Goal: Submit feedback/report problem: Submit feedback/report problem

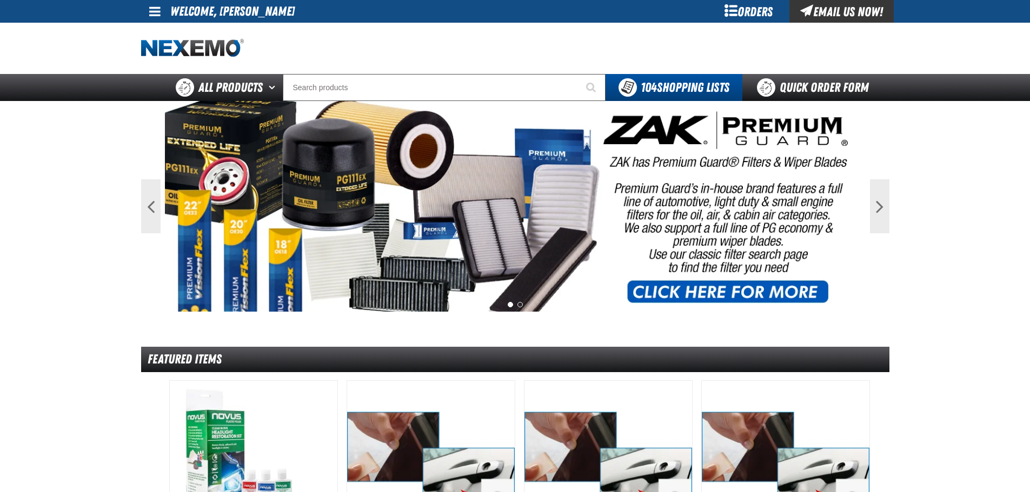
click at [824, 12] on div "Email Us Now!" at bounding box center [841, 11] width 104 height 23
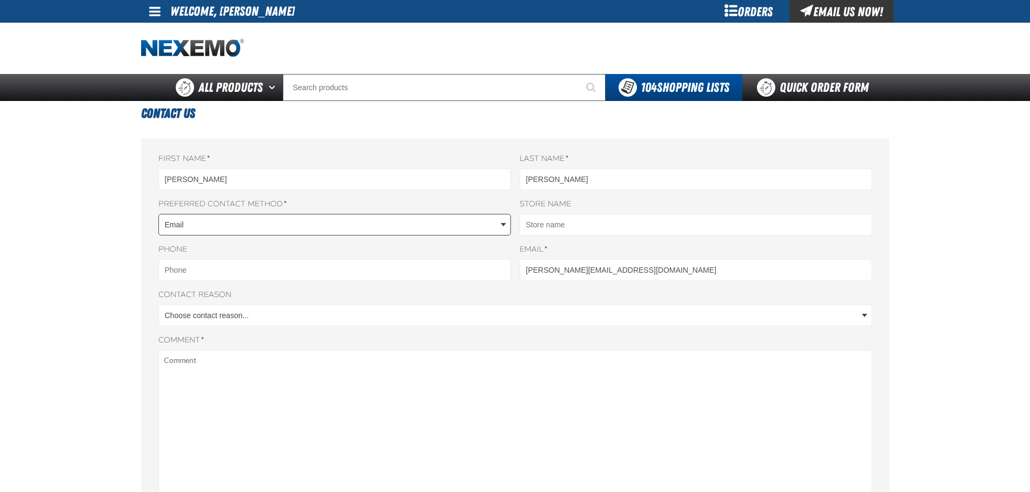
click at [234, 224] on body "Skip to Main Content Staging Site 5.1 Upgrade Site My Account My Account Suppor…" at bounding box center [515, 456] width 1030 height 913
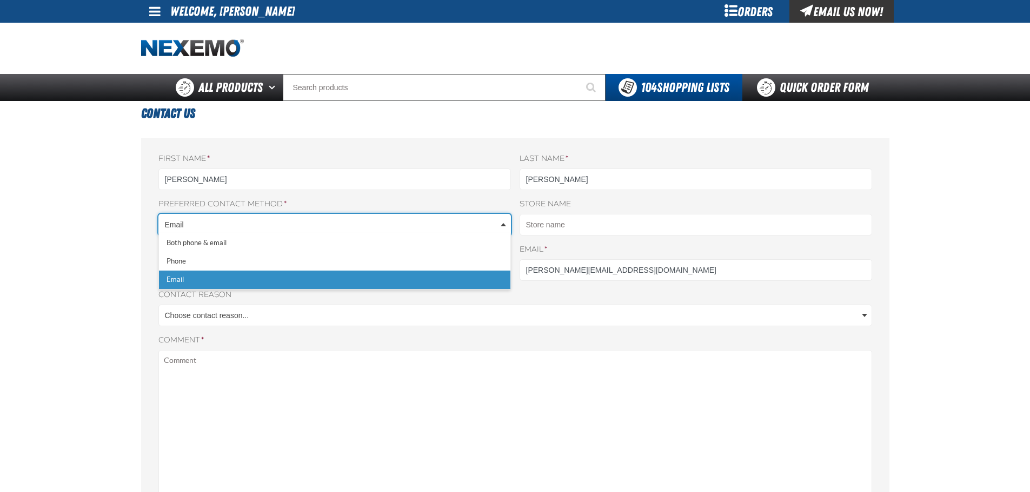
click at [234, 224] on body "Skip to Main Content Staging Site 5.1 Upgrade Site My Account My Account Suppor…" at bounding box center [515, 456] width 1030 height 913
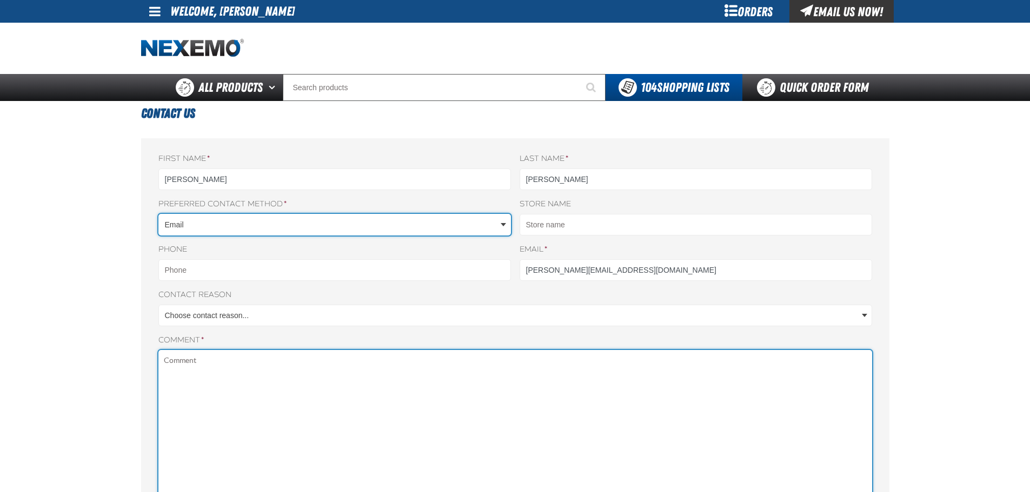
click at [234, 378] on textarea "Comment *" at bounding box center [515, 497] width 714 height 294
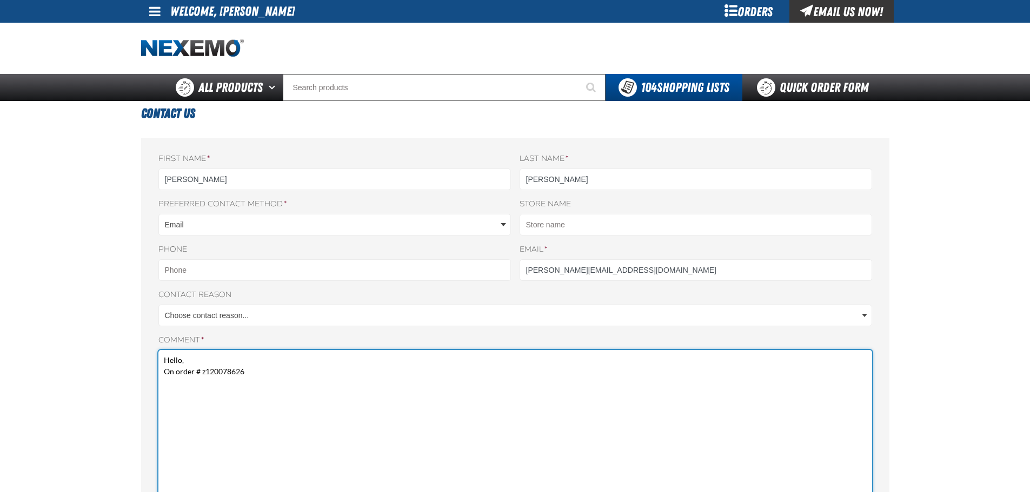
click at [204, 373] on textarea "Hello, On order # z120078626" at bounding box center [515, 497] width 714 height 294
click at [259, 375] on textarea "Hello, On order # Z120078626" at bounding box center [515, 497] width 714 height 294
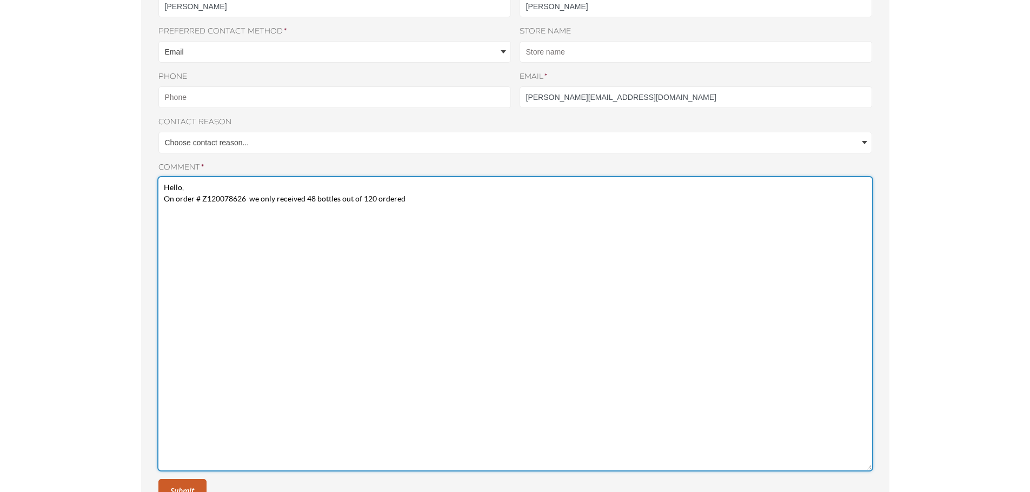
scroll to position [216, 0]
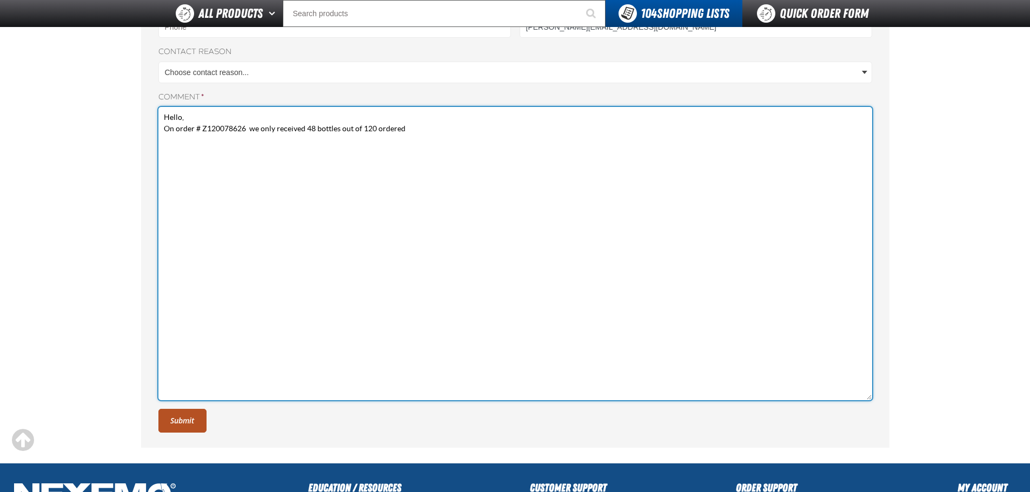
type textarea "Hello, On order # Z120078626 we only received 48 bottles out of 120 ordered"
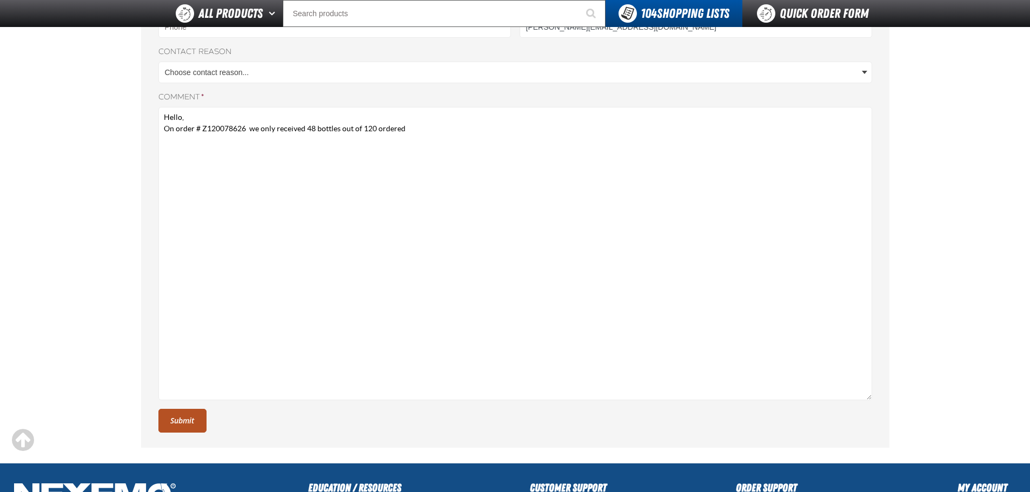
click at [177, 419] on button "Submit" at bounding box center [182, 421] width 48 height 24
